Goal: Navigation & Orientation: Understand site structure

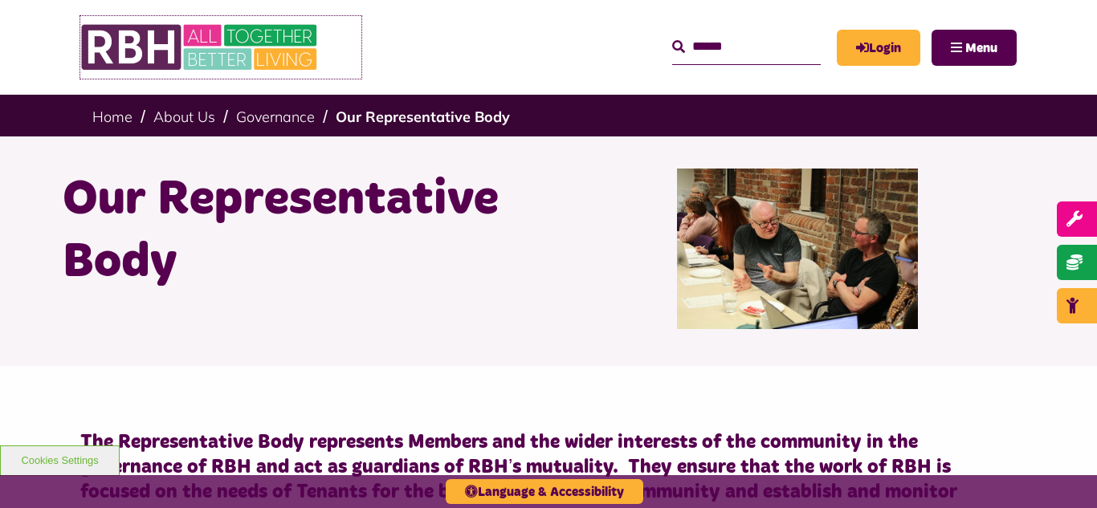
click at [239, 47] on img at bounding box center [200, 47] width 241 height 63
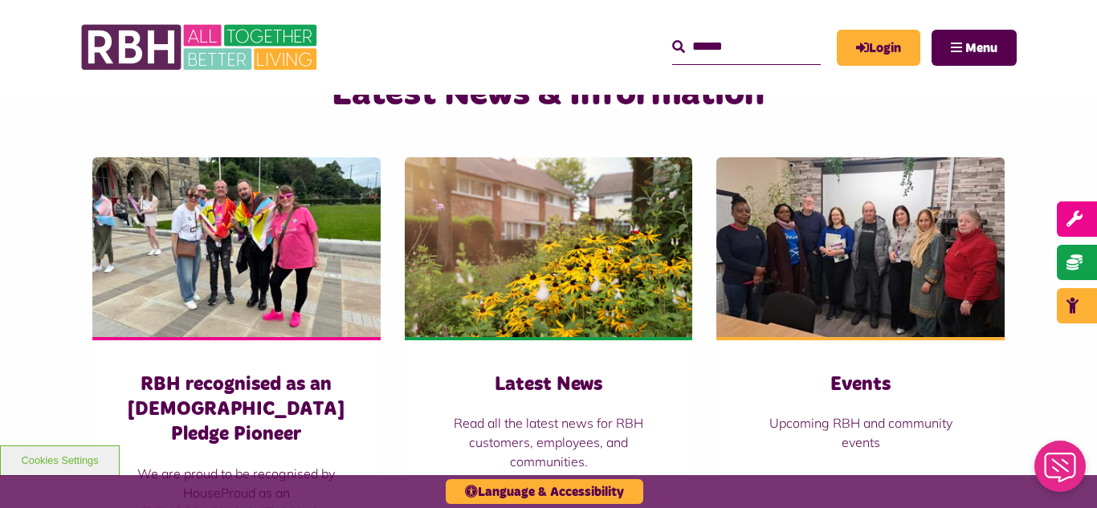
scroll to position [1060, 0]
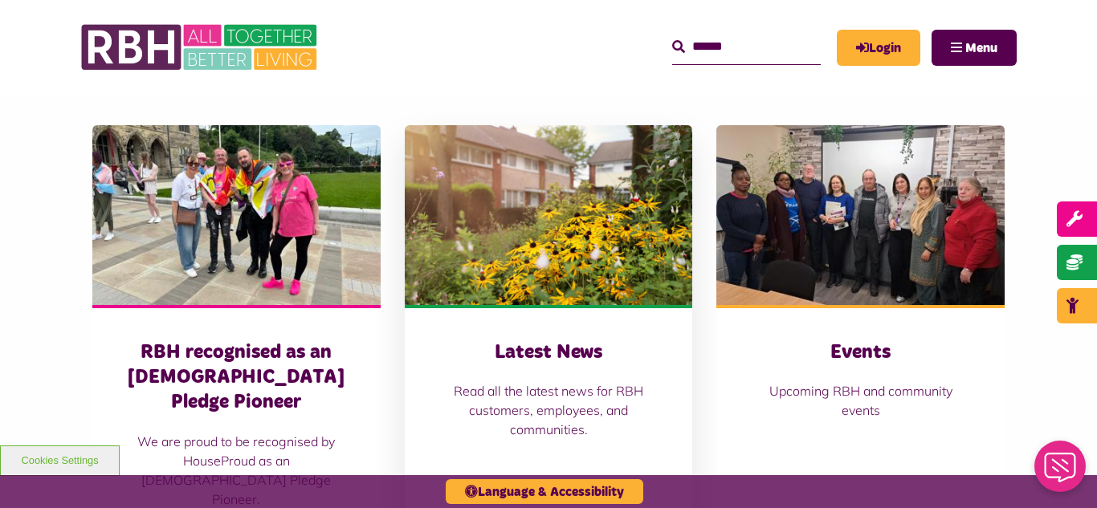
click at [548, 200] on img at bounding box center [549, 215] width 288 height 180
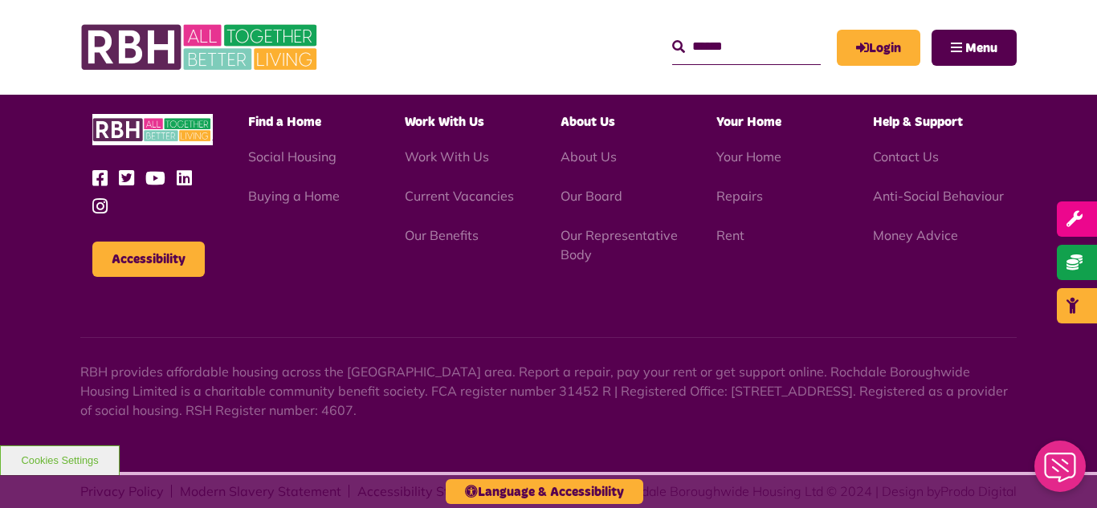
scroll to position [1748, 0]
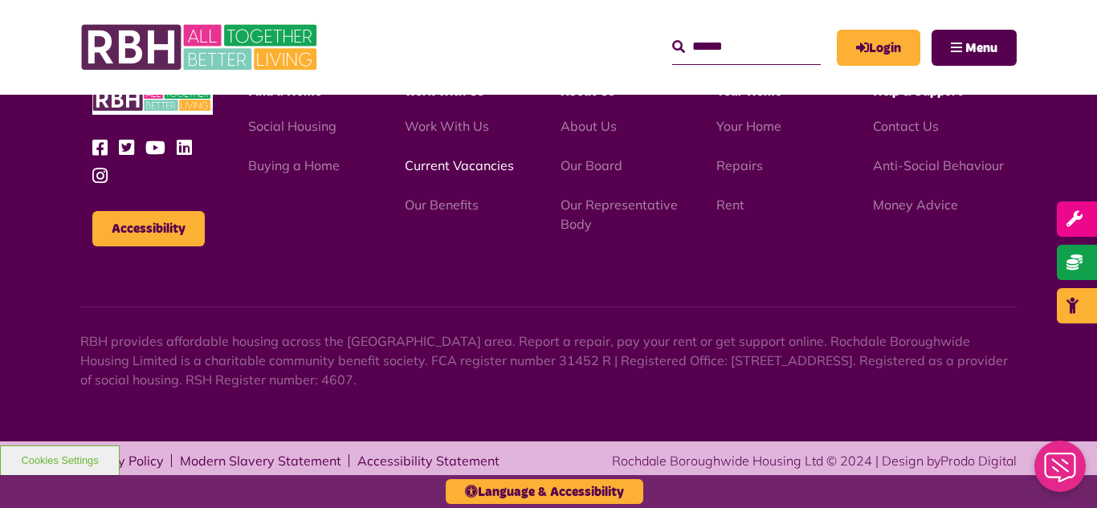
click at [465, 163] on link "Current Vacancies" at bounding box center [459, 165] width 109 height 16
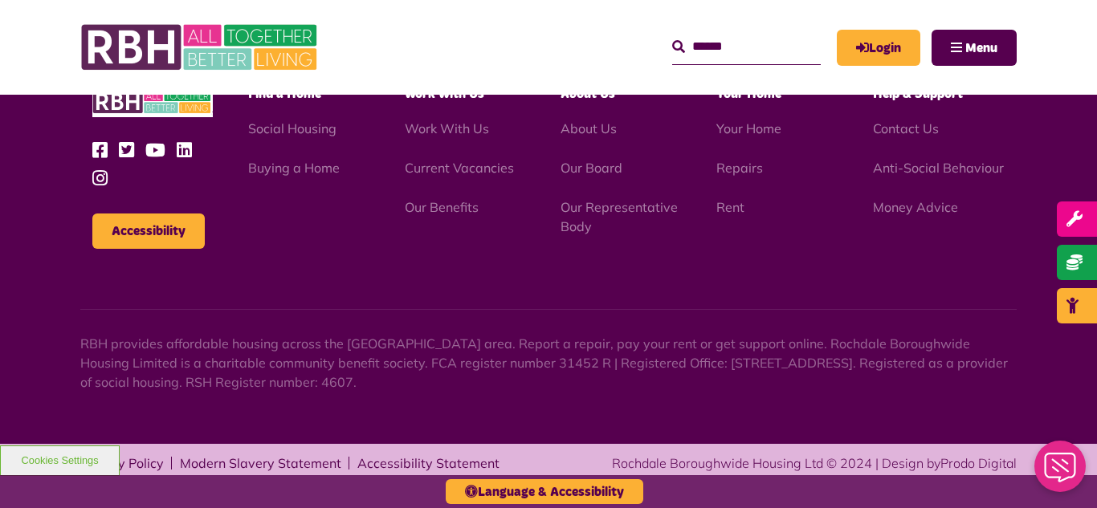
scroll to position [1887, 0]
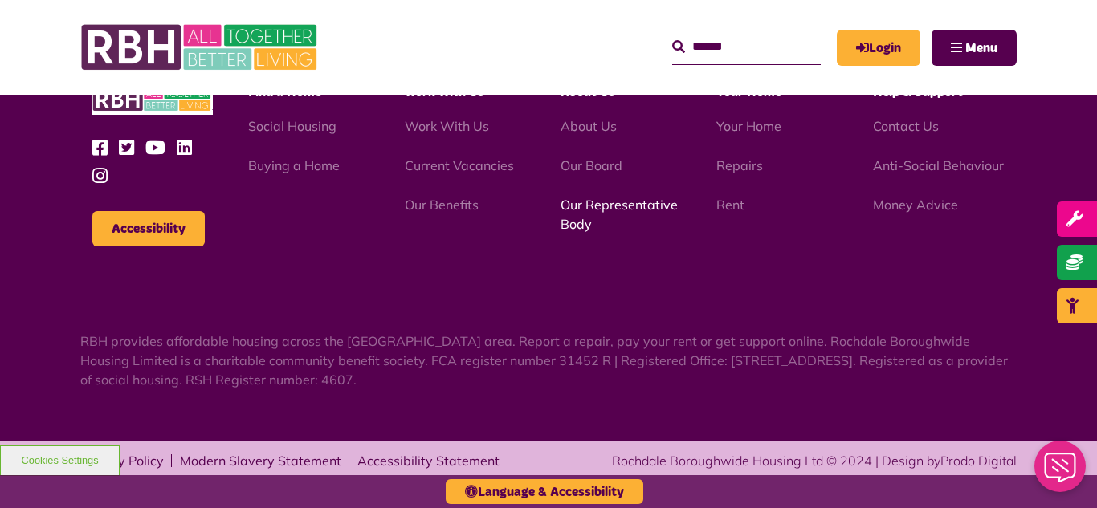
click at [588, 205] on link "Our Representative Body" at bounding box center [618, 214] width 117 height 35
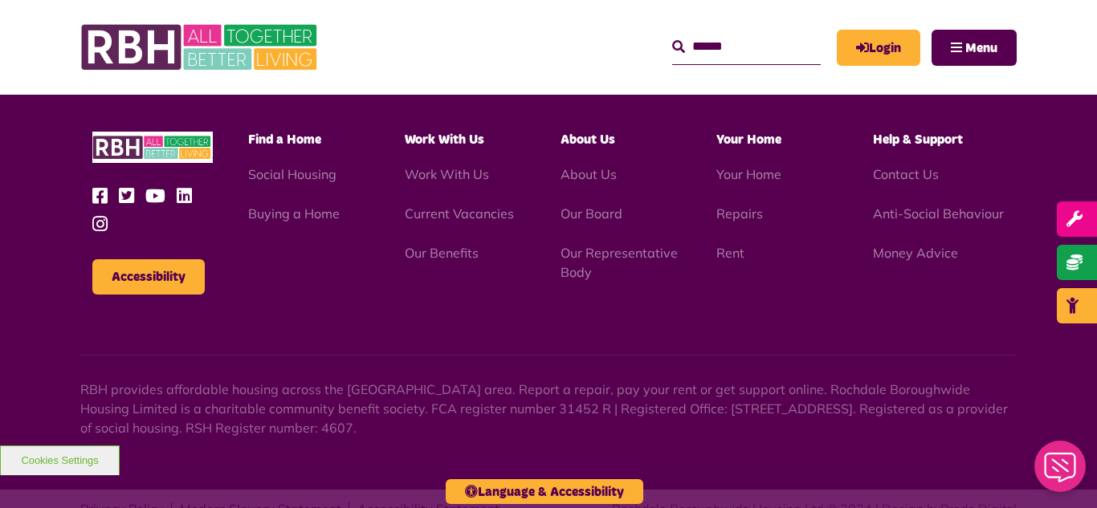
scroll to position [4661, 0]
click at [579, 205] on link "Our Board" at bounding box center [591, 213] width 62 height 16
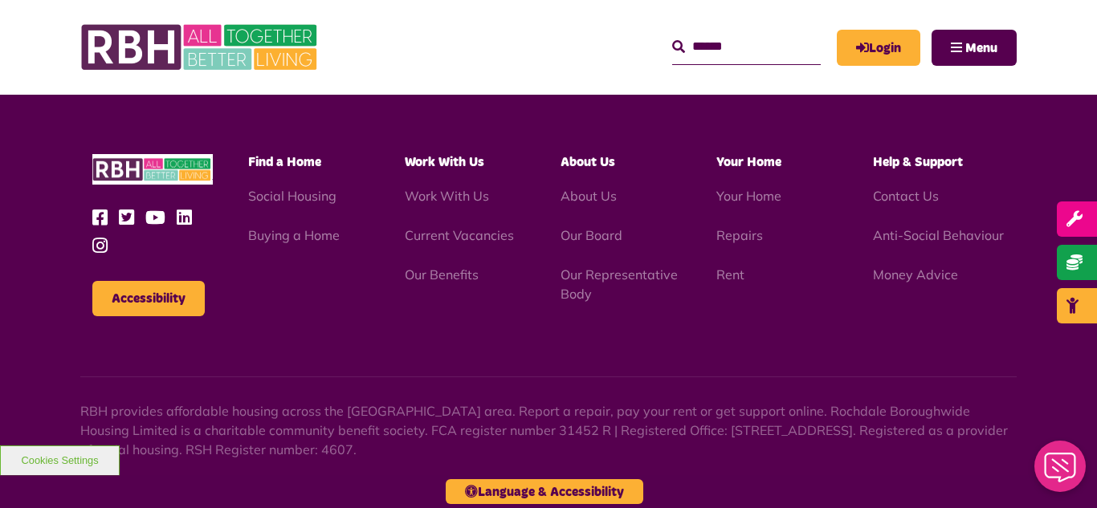
scroll to position [4217, 0]
